Goal: Transaction & Acquisition: Purchase product/service

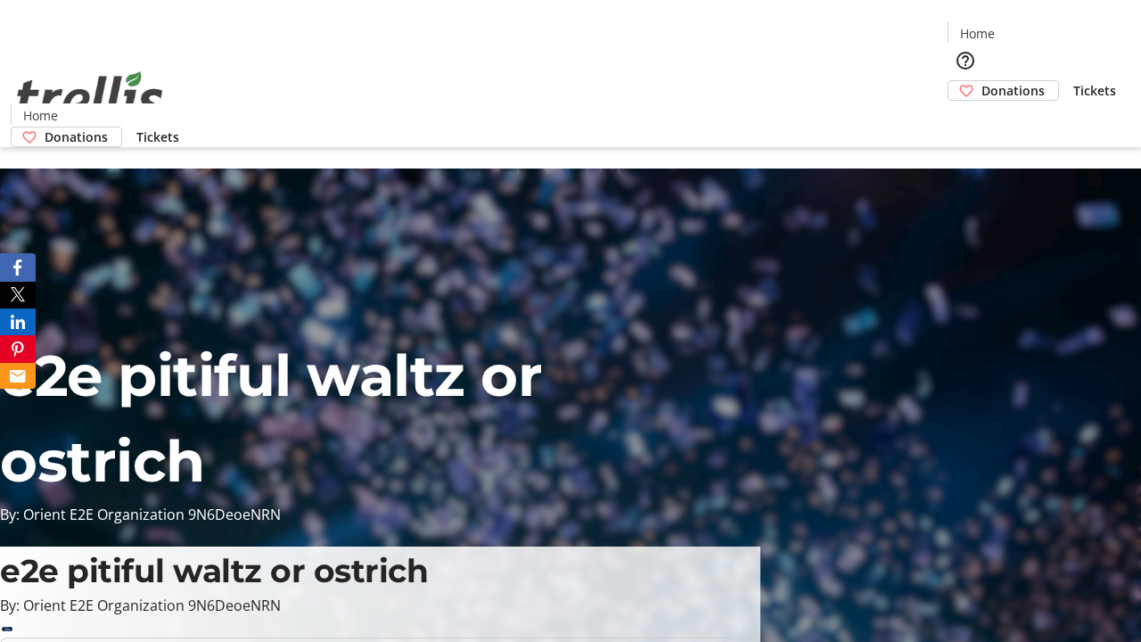
click at [982, 81] on span "Donations" at bounding box center [1013, 90] width 63 height 19
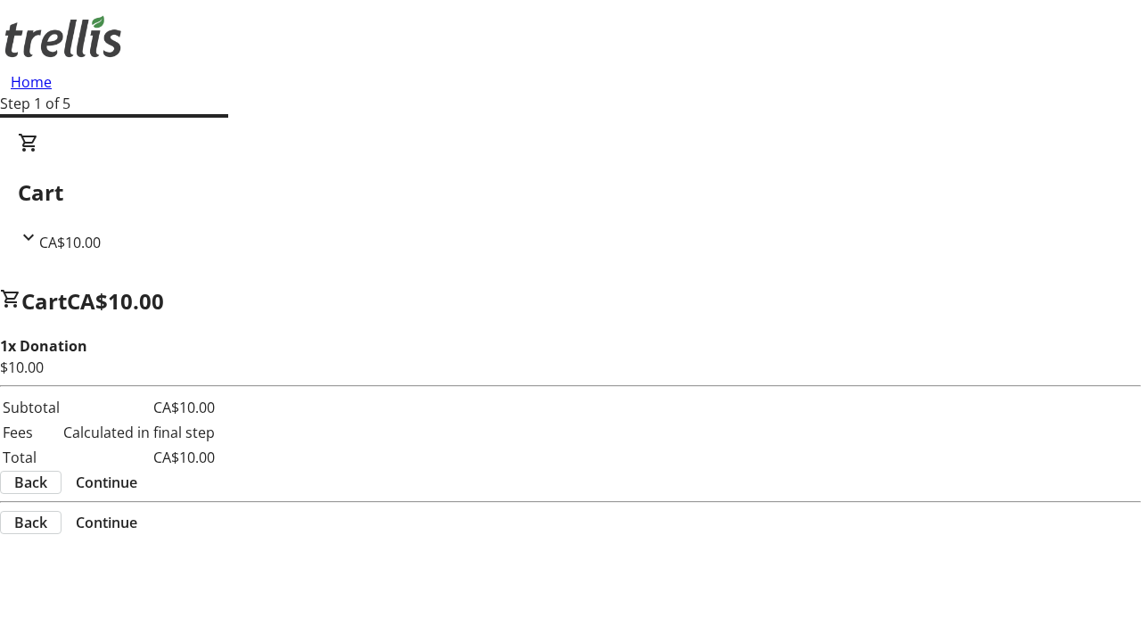
select select "CA"
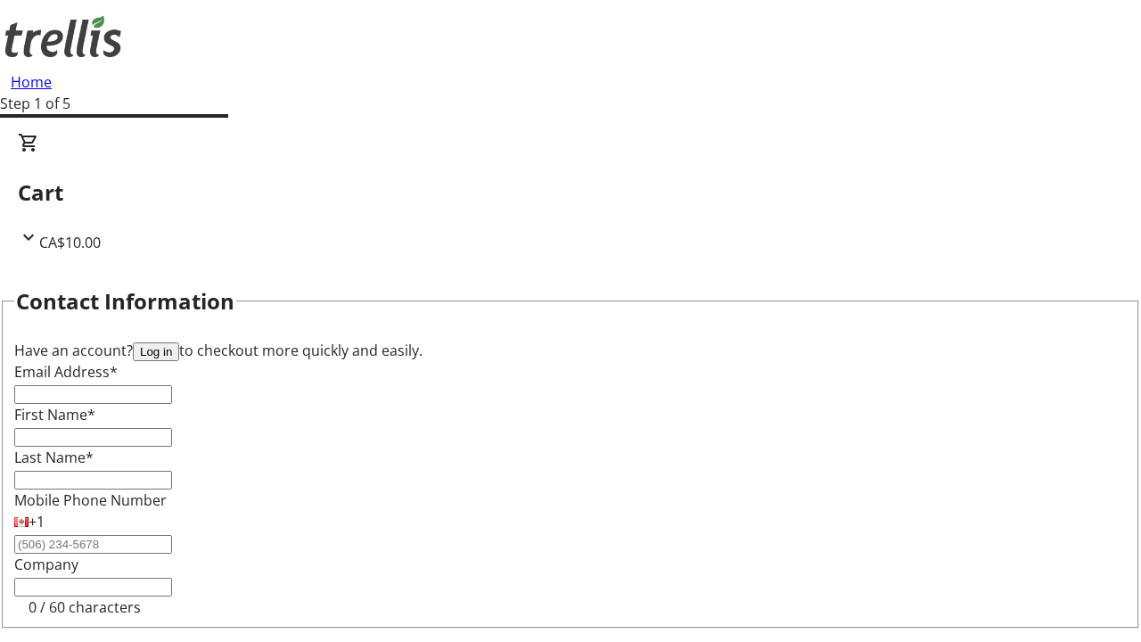
click at [179, 342] on button "Log in" at bounding box center [156, 351] width 46 height 19
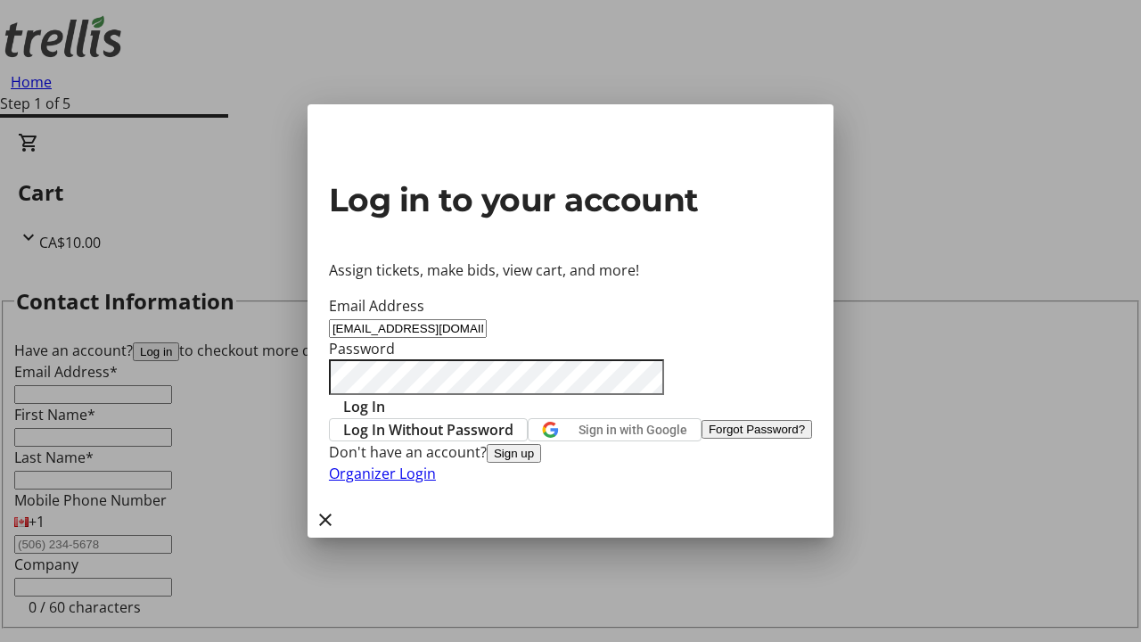
click at [385, 396] on span "Log In" at bounding box center [364, 406] width 42 height 21
